Goal: Find specific page/section: Find specific page/section

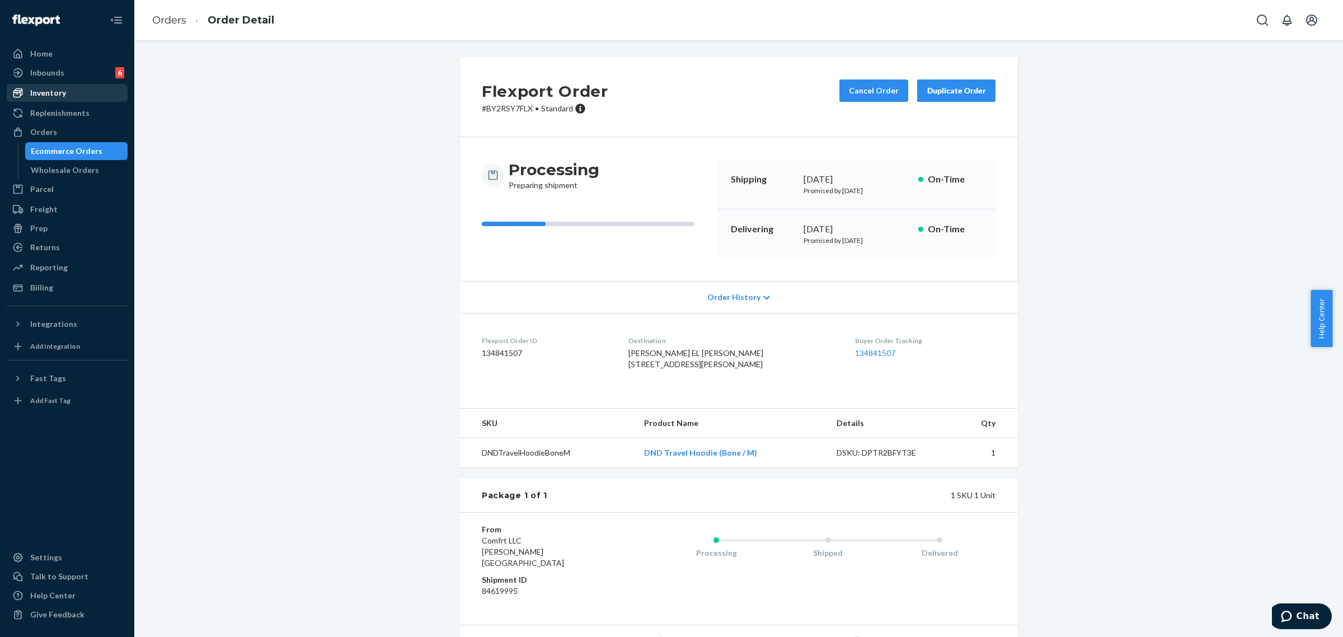
click at [48, 100] on div "Inventory" at bounding box center [67, 93] width 119 height 16
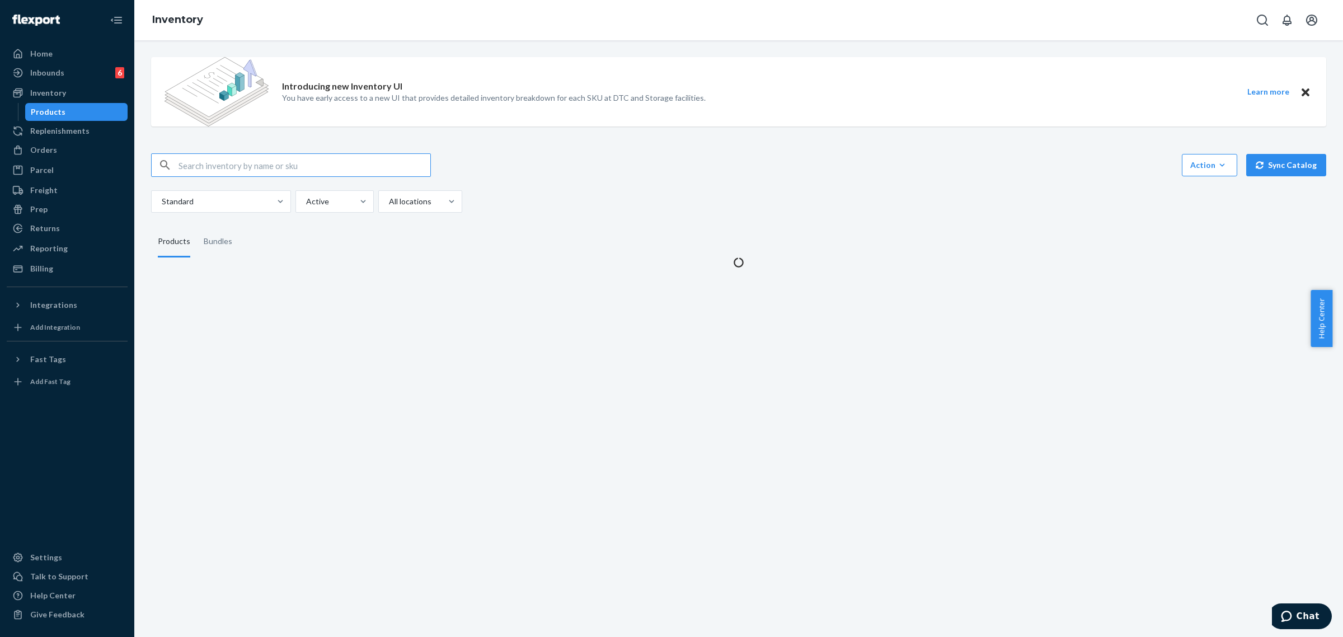
click at [241, 168] on input "text" at bounding box center [305, 165] width 252 height 22
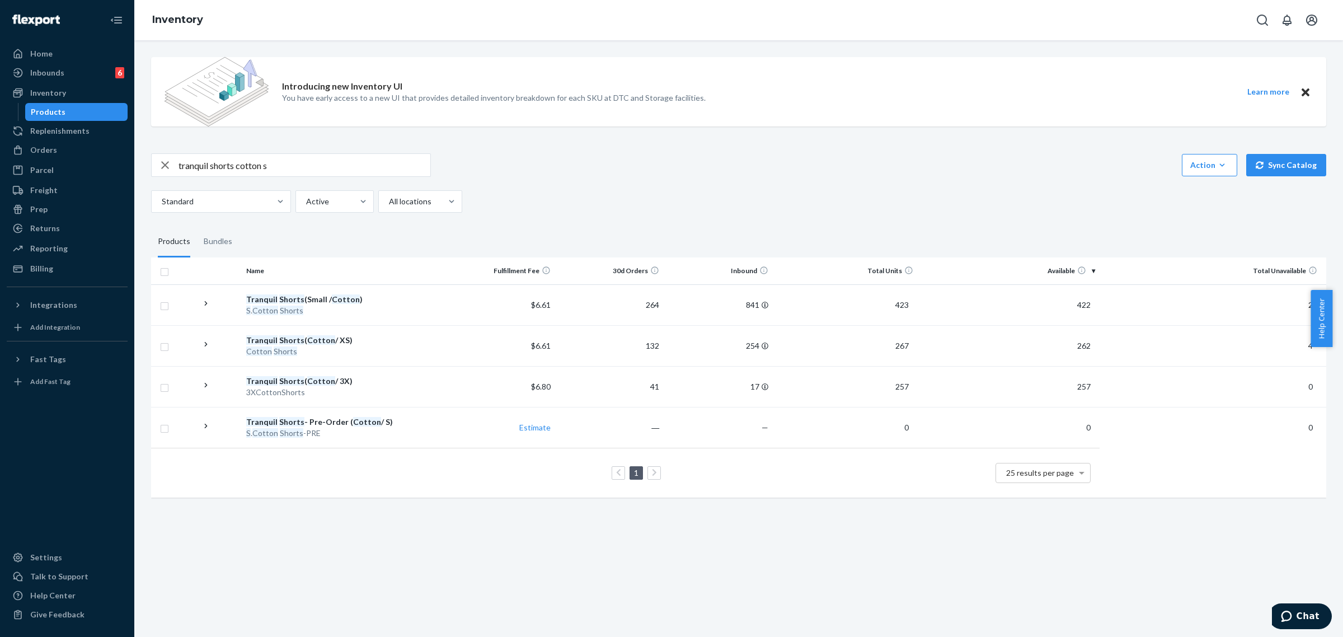
click at [266, 160] on input "tranquil shorts cotton s" at bounding box center [305, 165] width 252 height 22
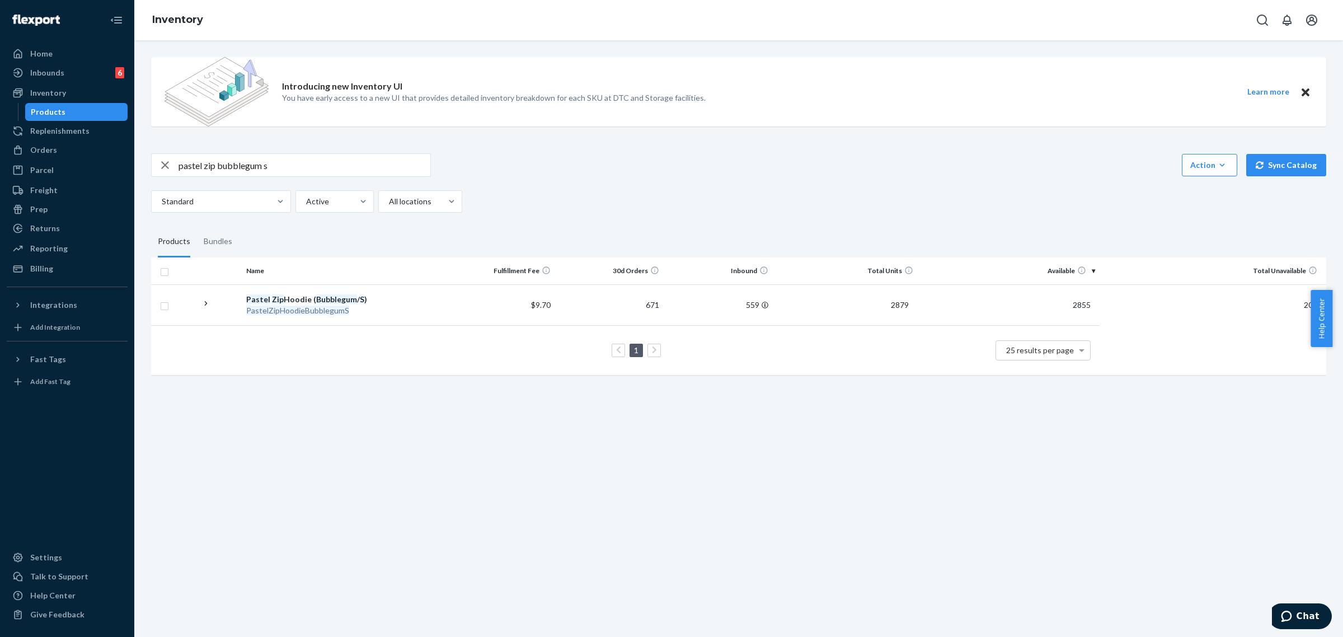
click at [227, 163] on input "pastel zip bubblegum s" at bounding box center [305, 165] width 252 height 22
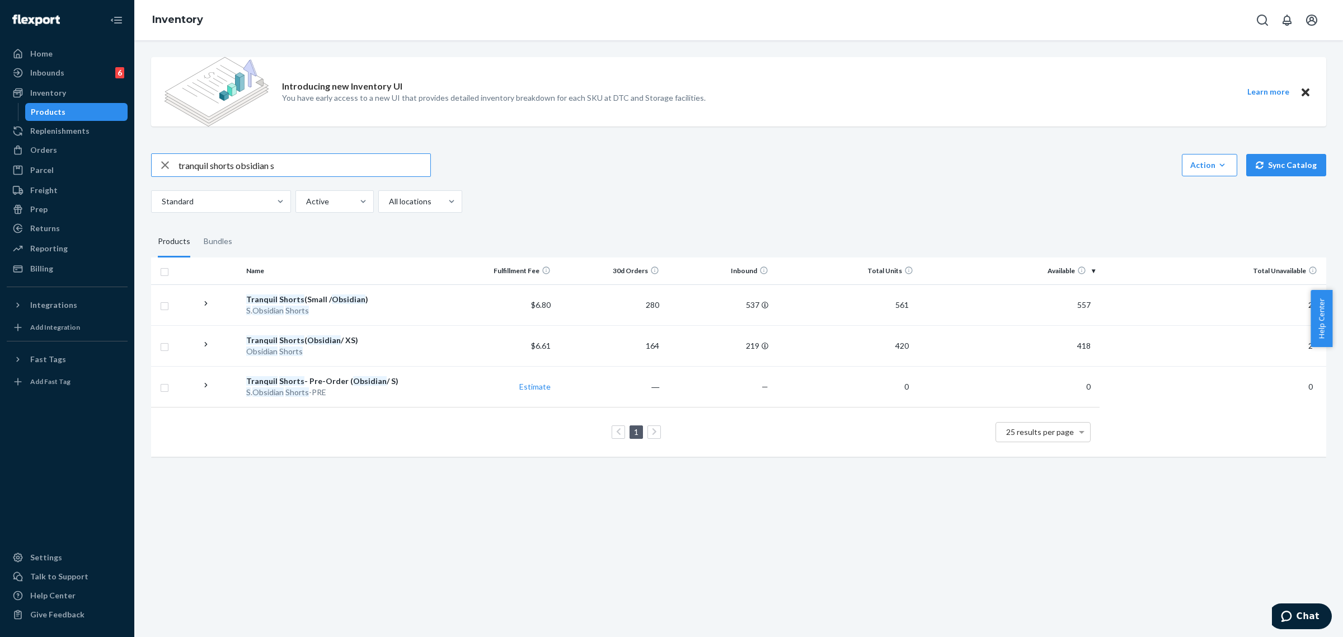
drag, startPoint x: 285, startPoint y: 167, endPoint x: 166, endPoint y: 170, distance: 119.8
click at [166, 170] on div "tranquil shorts obsidian s" at bounding box center [291, 165] width 279 height 22
type input "travel essentials crimson xs"
click at [49, 46] on div "Home" at bounding box center [67, 54] width 119 height 16
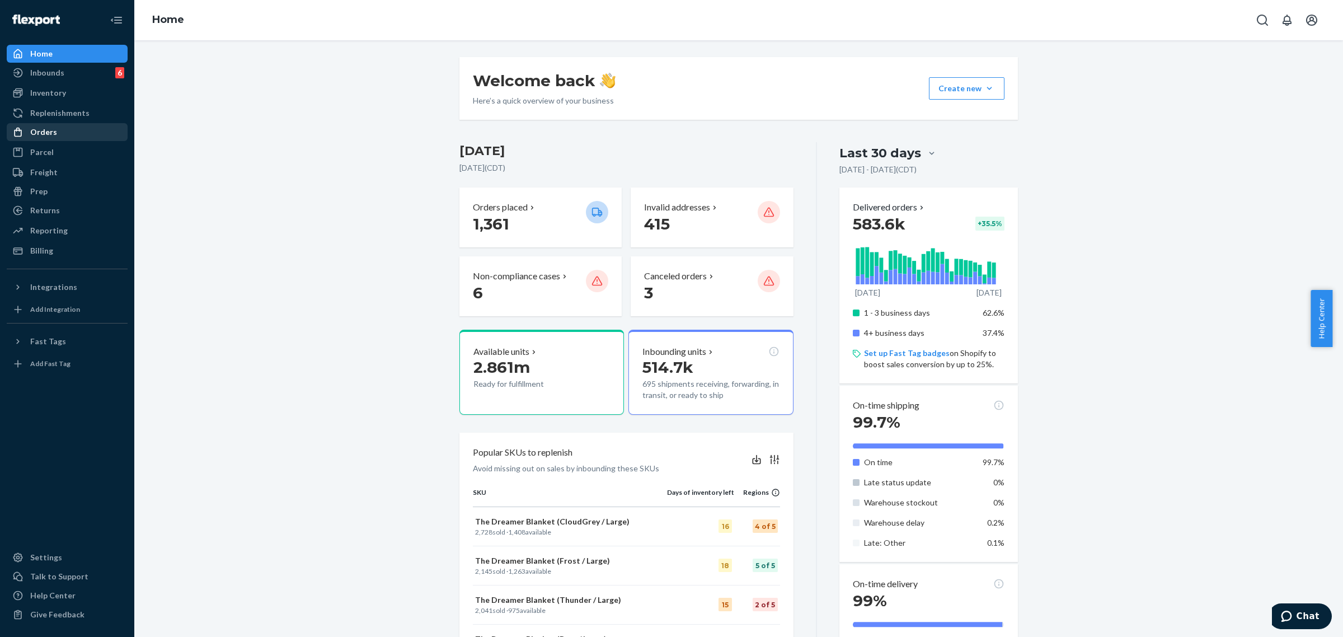
click at [43, 132] on div "Orders" at bounding box center [43, 132] width 27 height 11
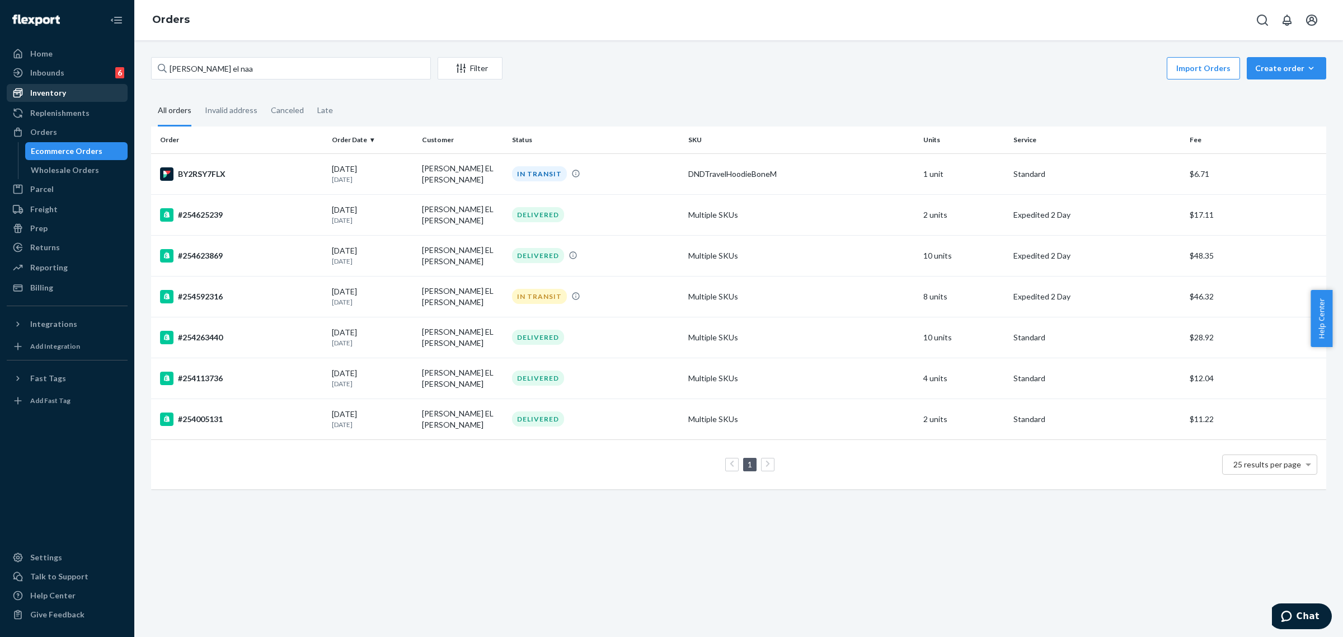
click at [50, 91] on div "Inventory" at bounding box center [48, 92] width 36 height 11
